Goal: Information Seeking & Learning: Learn about a topic

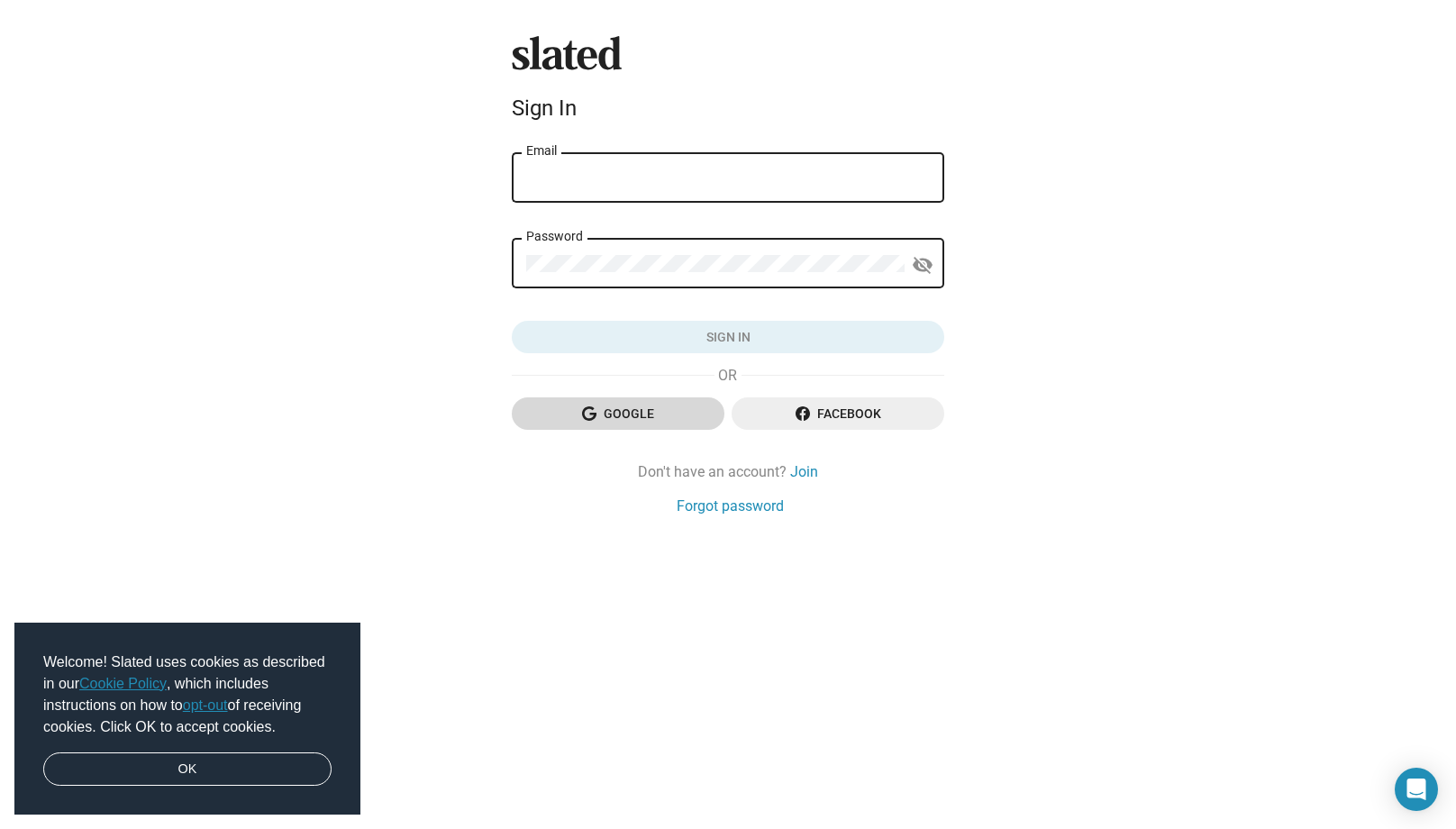
click at [649, 408] on span "Google" at bounding box center [617, 413] width 184 height 32
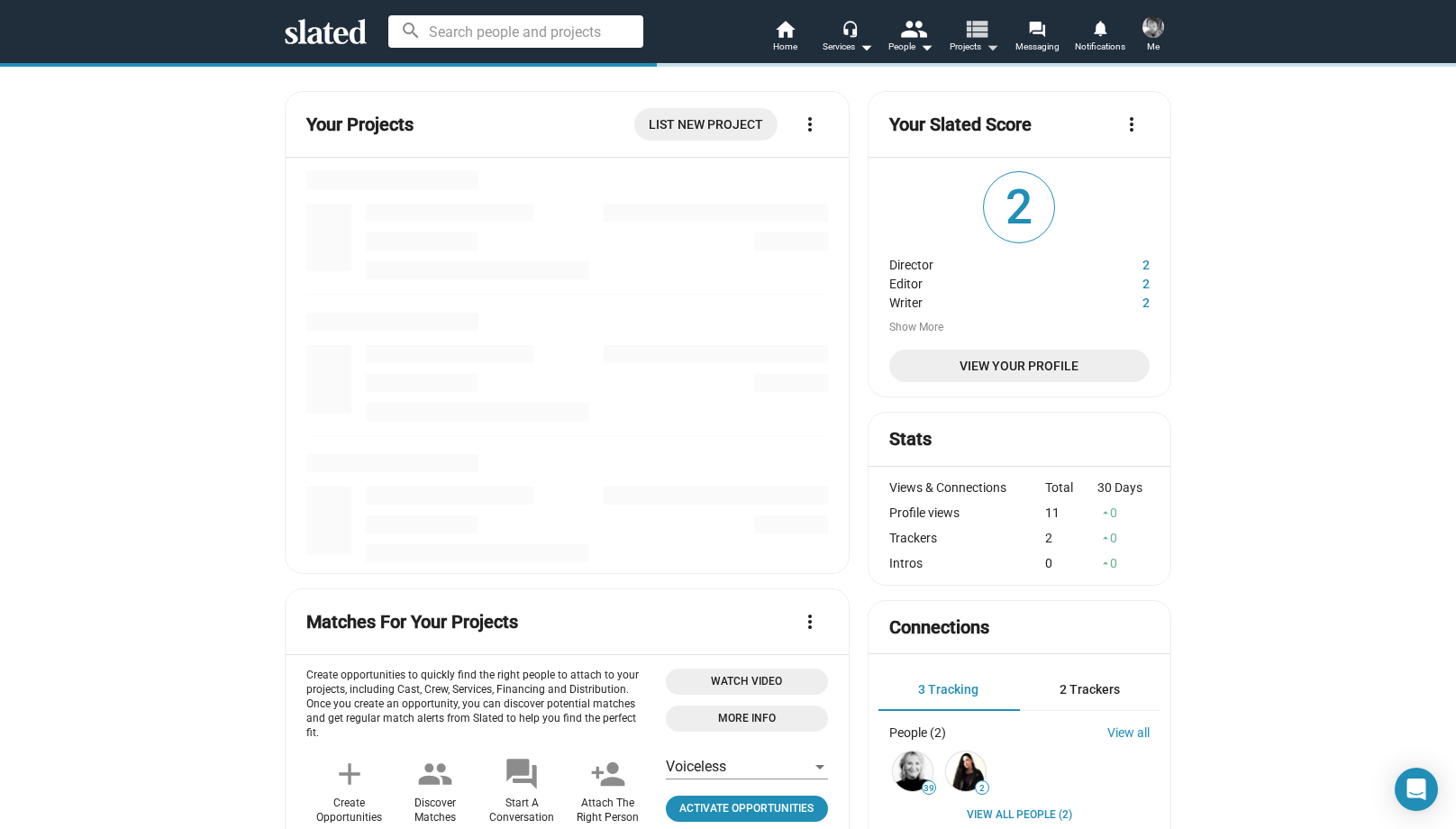
click at [986, 41] on mat-icon "view_list" at bounding box center [976, 28] width 26 height 26
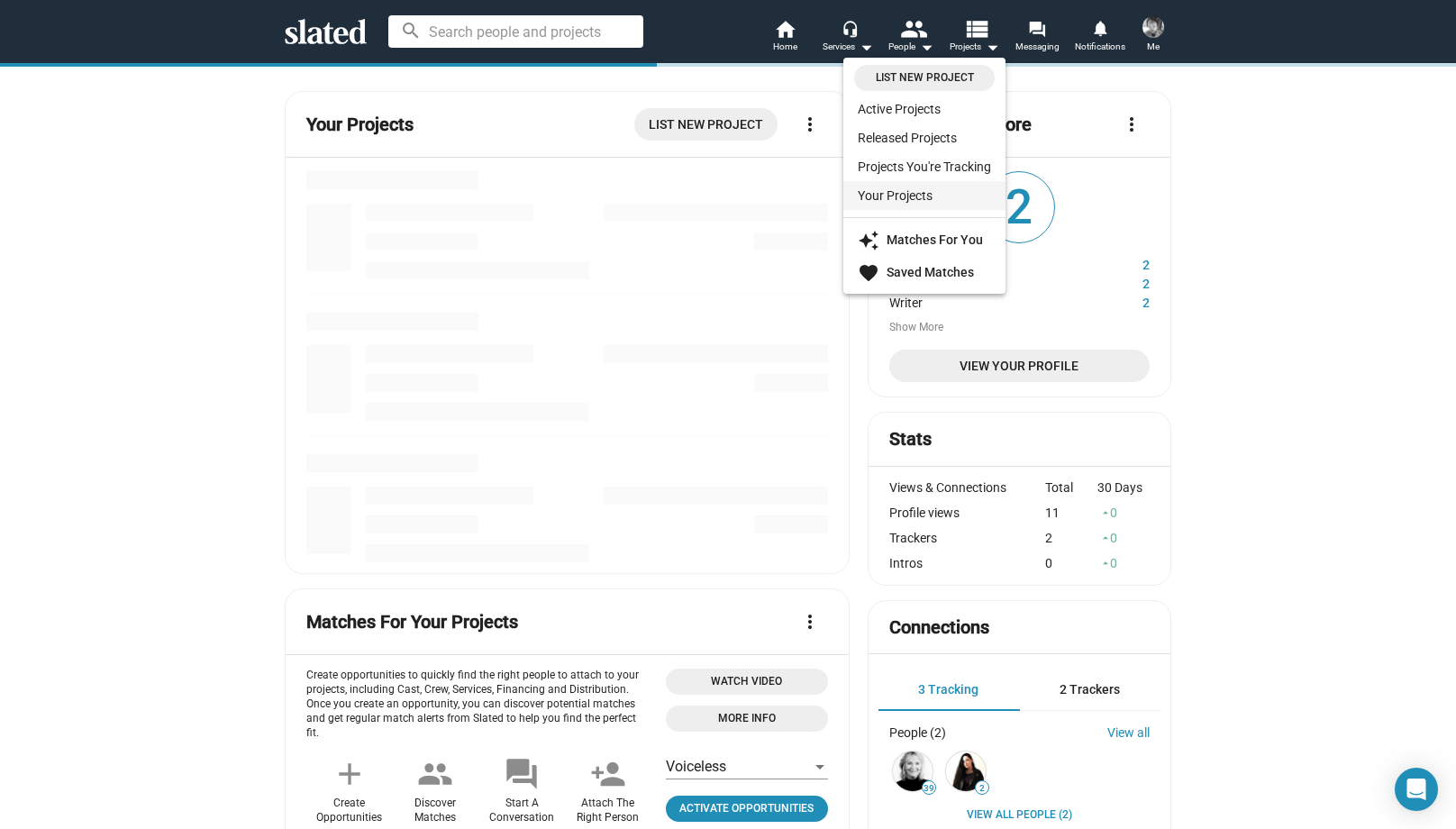
click at [909, 192] on link "Your Projects" at bounding box center [924, 195] width 162 height 29
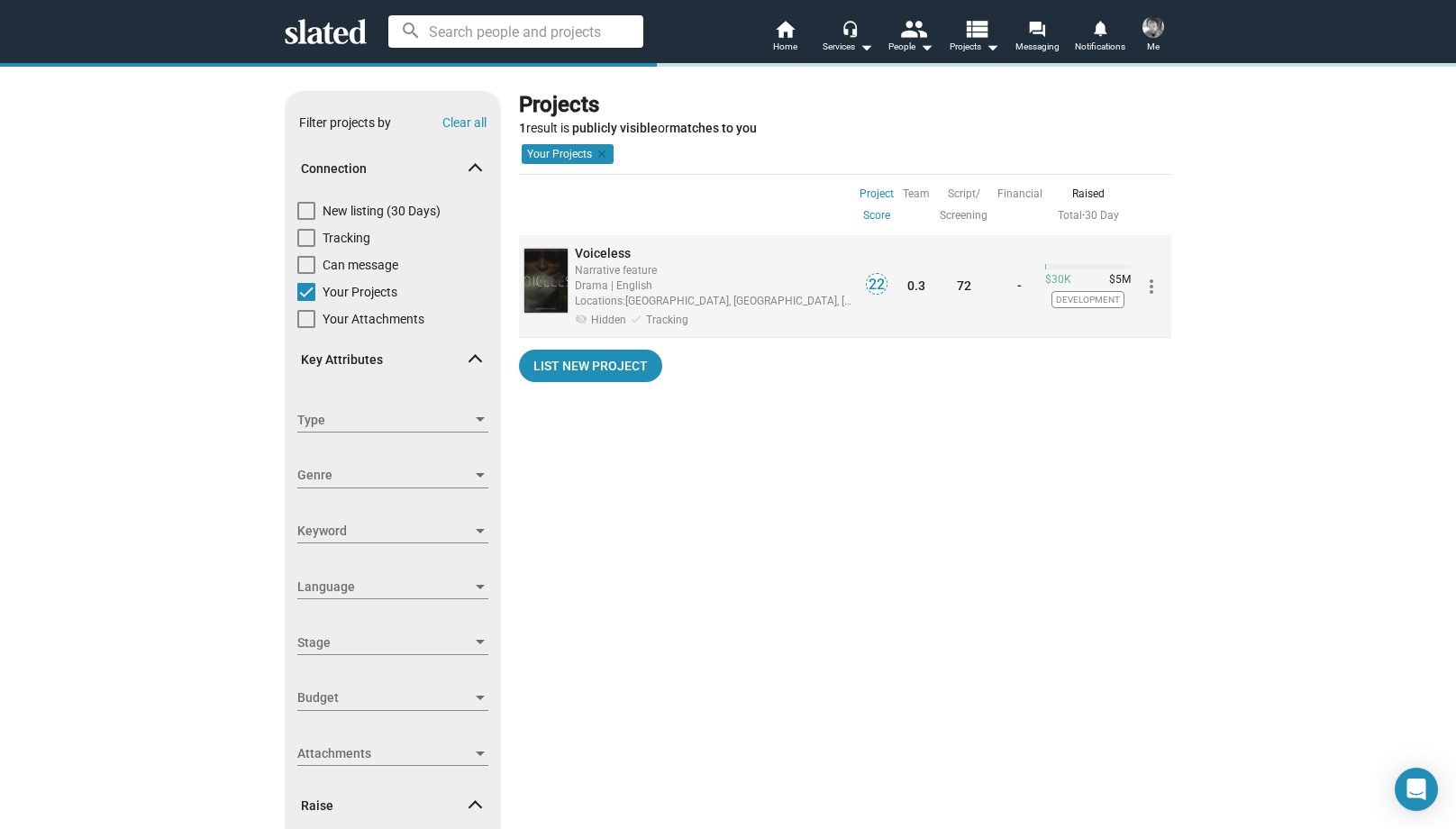
click at [721, 272] on div "Narrative feature" at bounding box center [713, 270] width 278 height 17
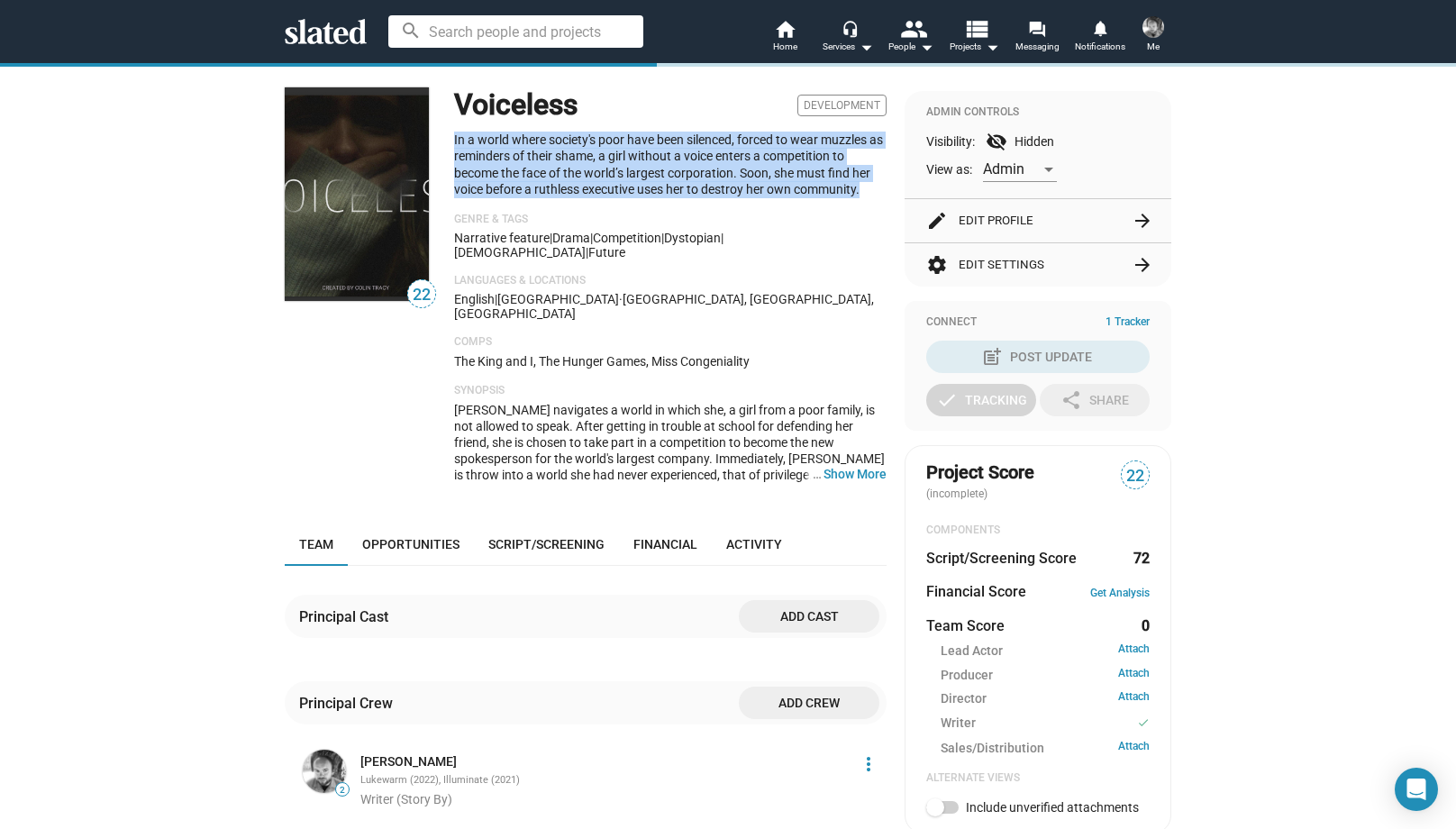
drag, startPoint x: 451, startPoint y: 136, endPoint x: 872, endPoint y: 198, distance: 425.5
click at [871, 198] on div "22 Voiceless Development In a world where society's poor have been silenced, fo…" at bounding box center [585, 293] width 602 height 410
copy p "In a world where society's poor have been silenced, forced to wear muzzles as r…"
